Goal: Find specific page/section: Find specific page/section

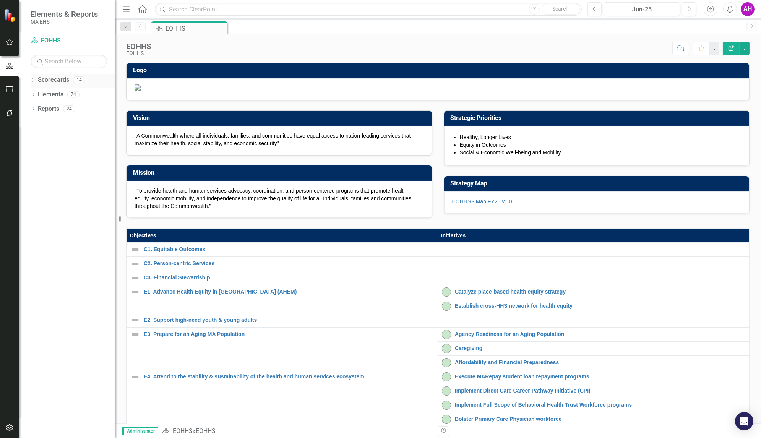
click at [35, 79] on icon "Dropdown" at bounding box center [33, 81] width 5 height 4
click at [39, 93] on icon "Dropdown" at bounding box center [37, 94] width 6 height 5
click at [49, 95] on link "EOHHS" at bounding box center [78, 94] width 73 height 9
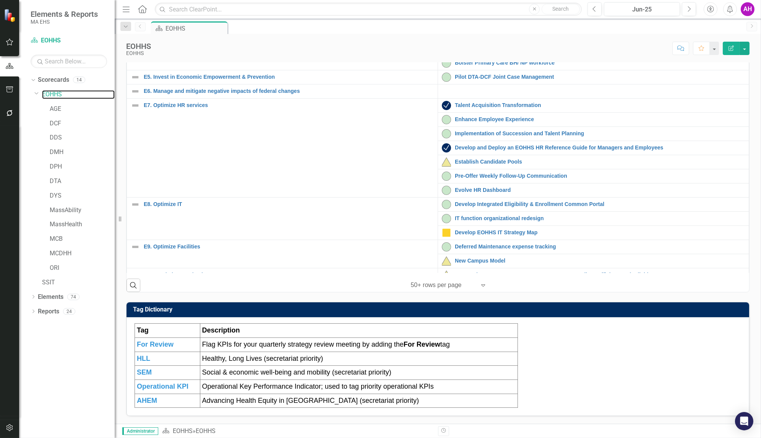
scroll to position [172, 0]
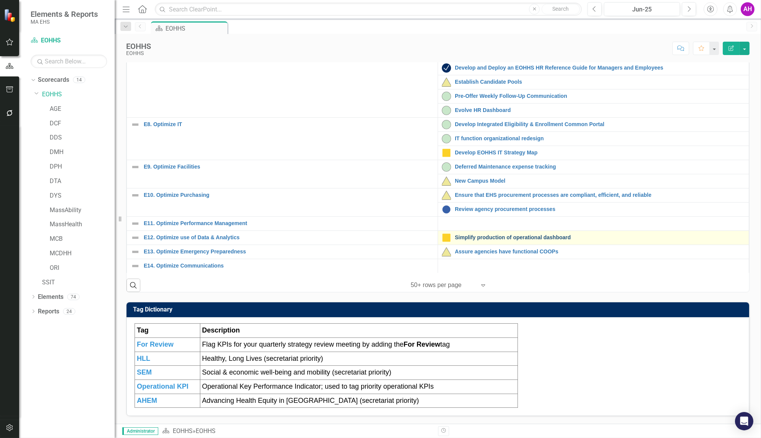
click at [467, 237] on link "Simplify production of operational dashboard" at bounding box center [600, 238] width 290 height 6
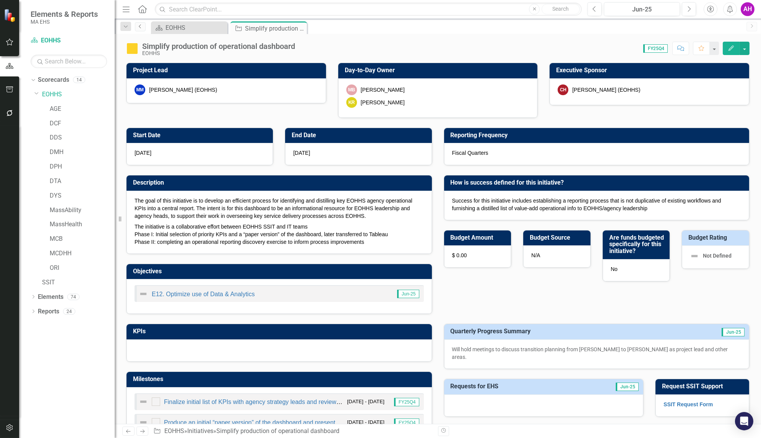
click at [141, 26] on icon "Previous" at bounding box center [140, 26] width 6 height 5
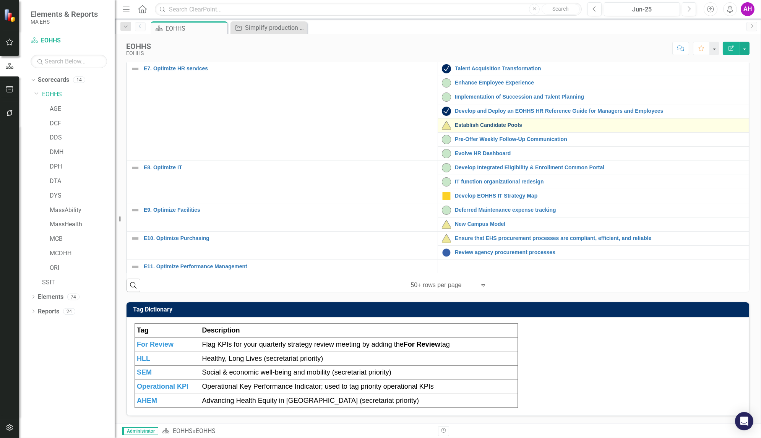
scroll to position [172, 0]
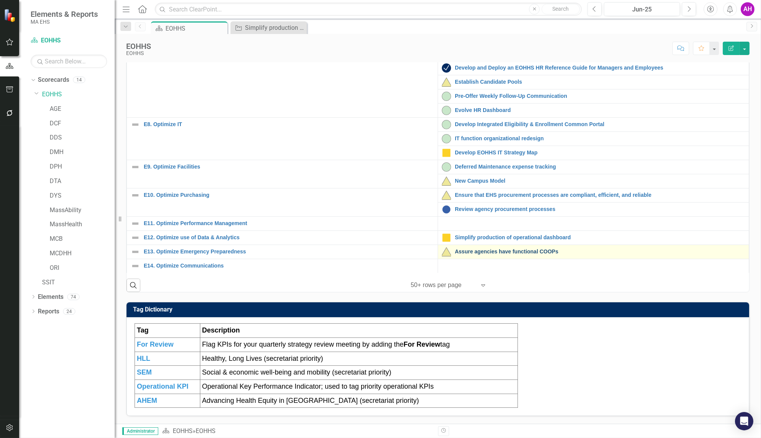
click at [477, 249] on link "Assure agencies have functional COOPs" at bounding box center [600, 252] width 290 height 6
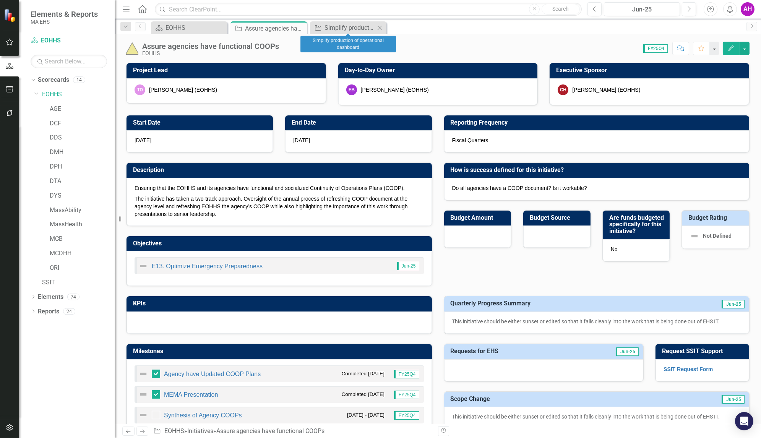
click at [383, 26] on icon "Close" at bounding box center [380, 28] width 8 height 6
click at [687, 11] on icon "Next" at bounding box center [689, 9] width 4 height 7
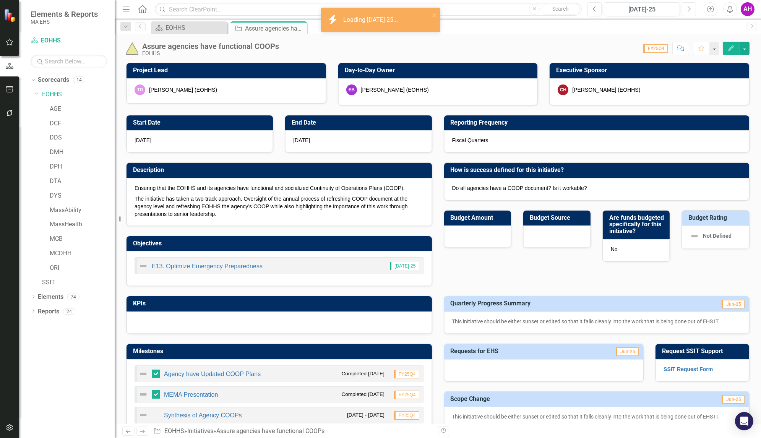
click at [687, 11] on icon "Next" at bounding box center [689, 9] width 4 height 7
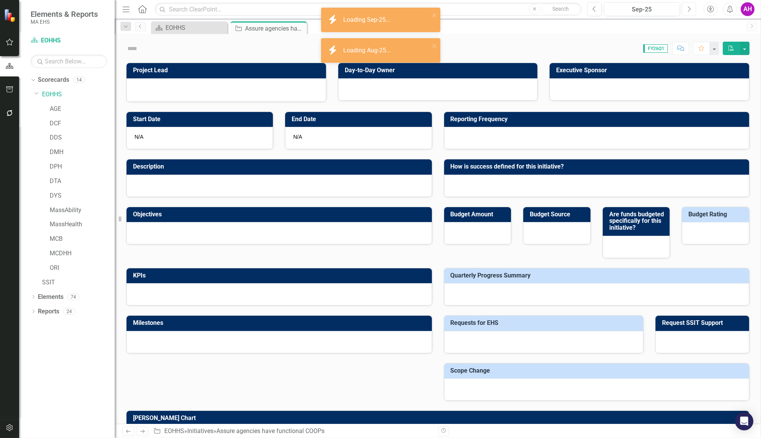
click at [687, 11] on icon "Next" at bounding box center [689, 9] width 4 height 7
